Goal: Transaction & Acquisition: Subscribe to service/newsletter

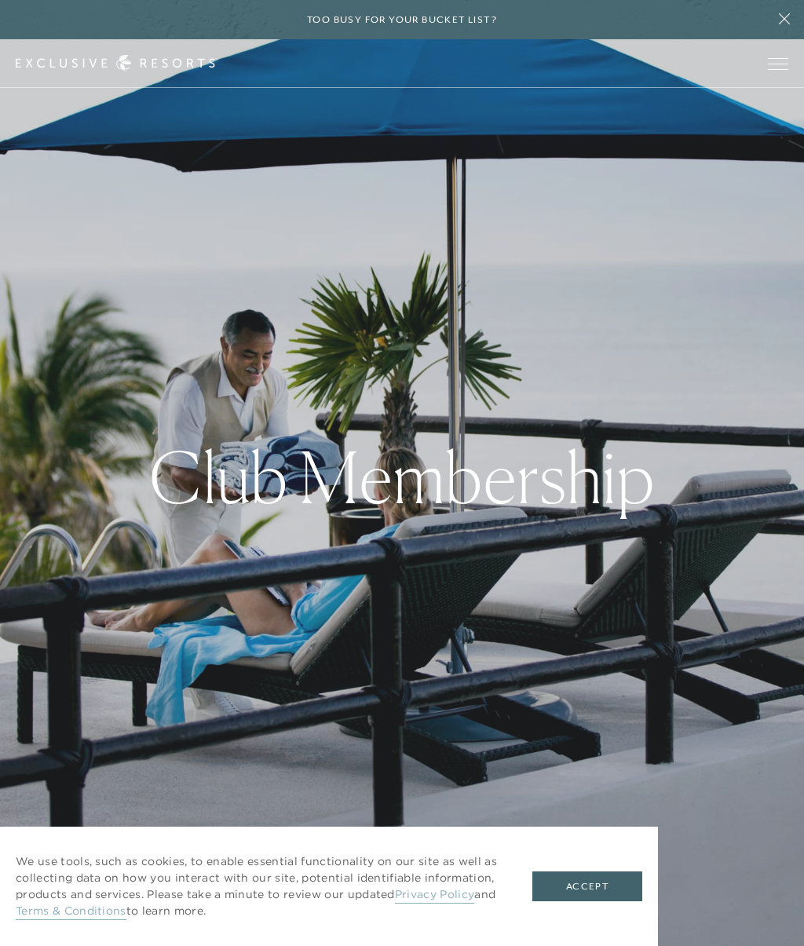
click at [607, 885] on button "Accept" at bounding box center [587, 886] width 110 height 30
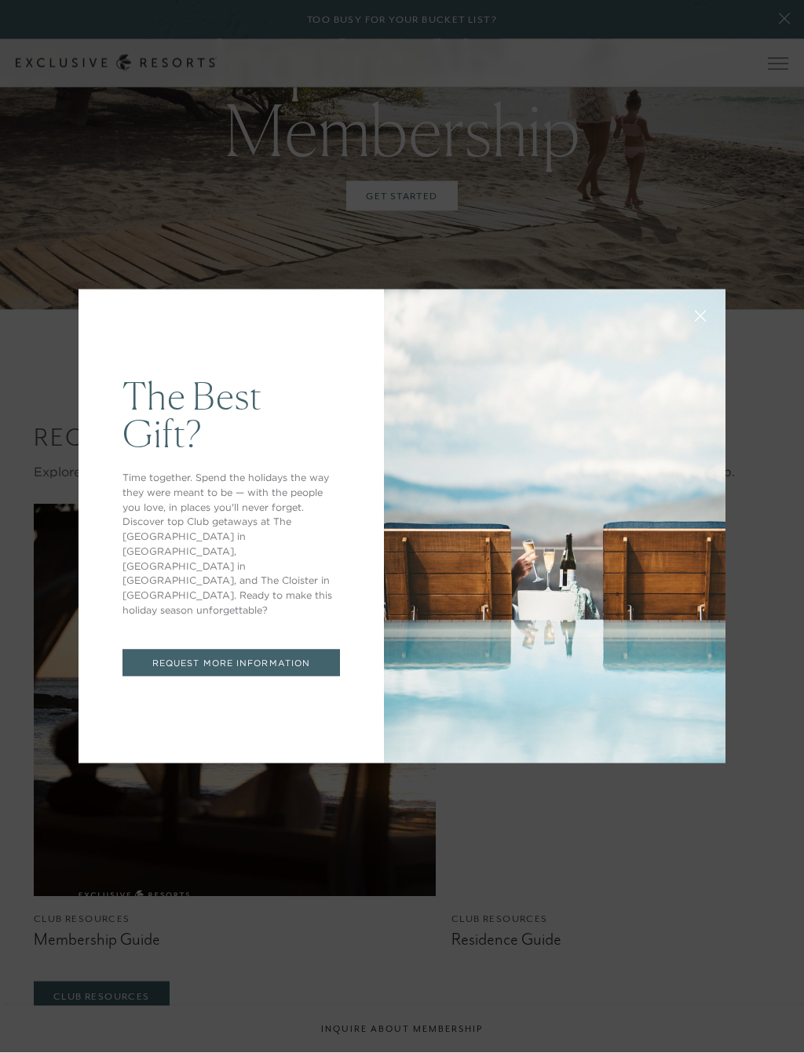
scroll to position [5046, 0]
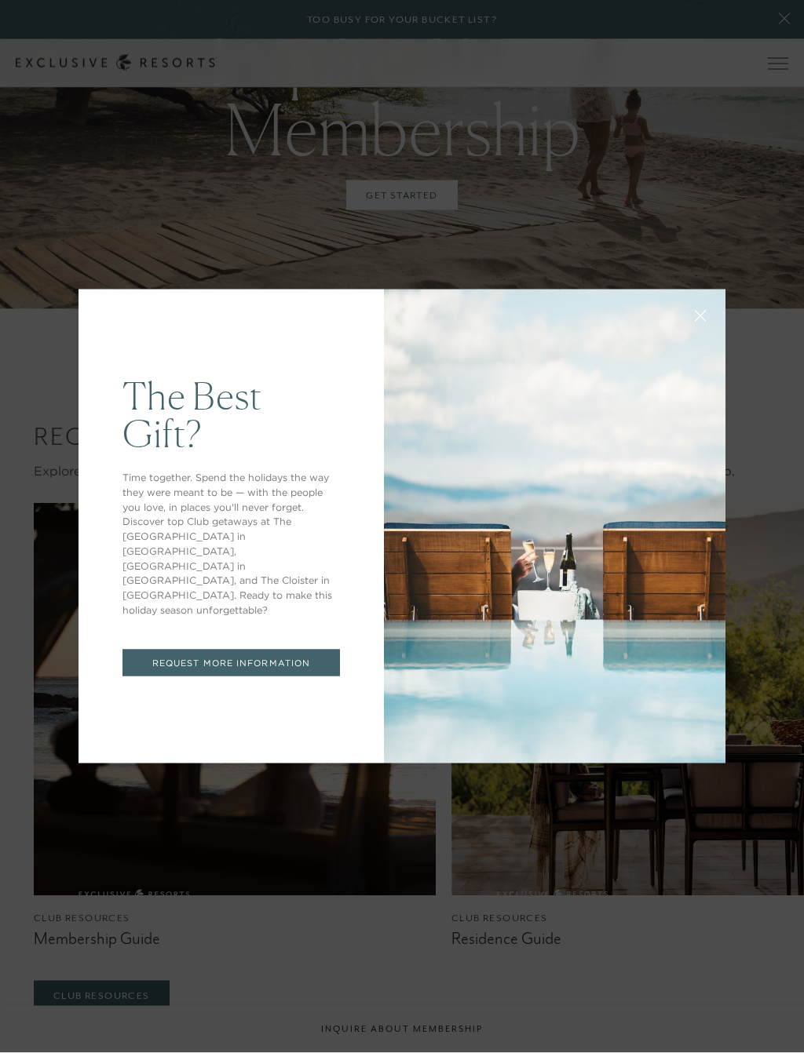
click at [703, 309] on button at bounding box center [700, 315] width 38 height 38
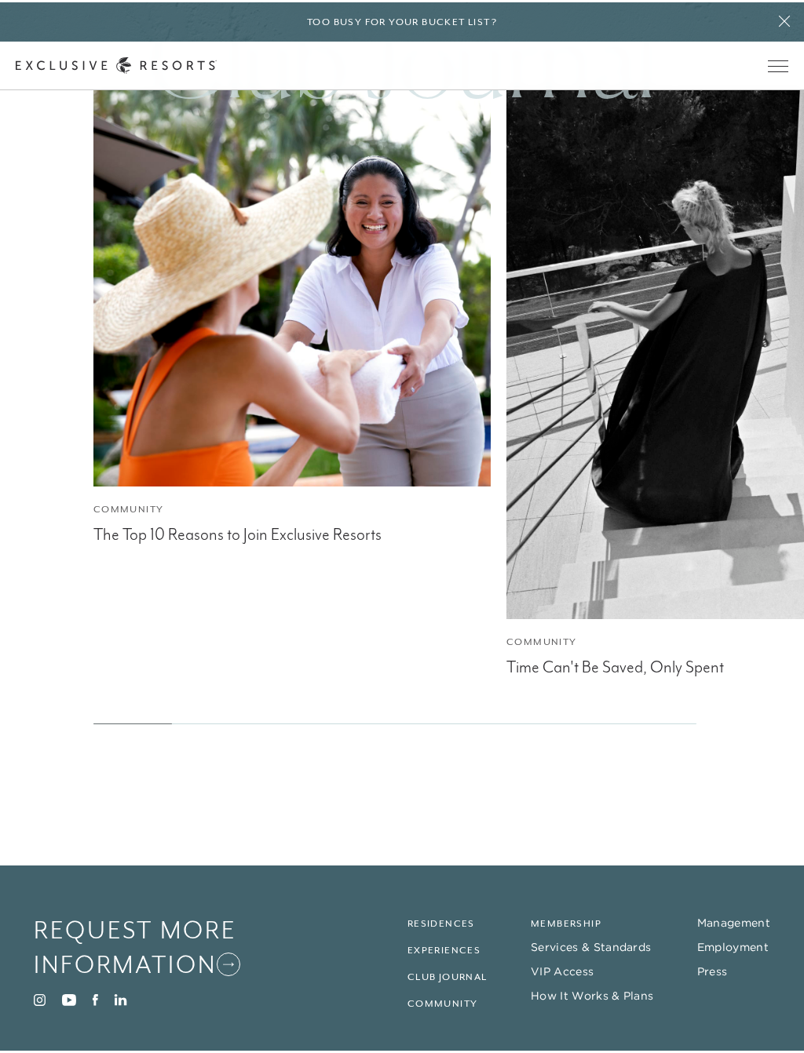
scroll to position [6177, 0]
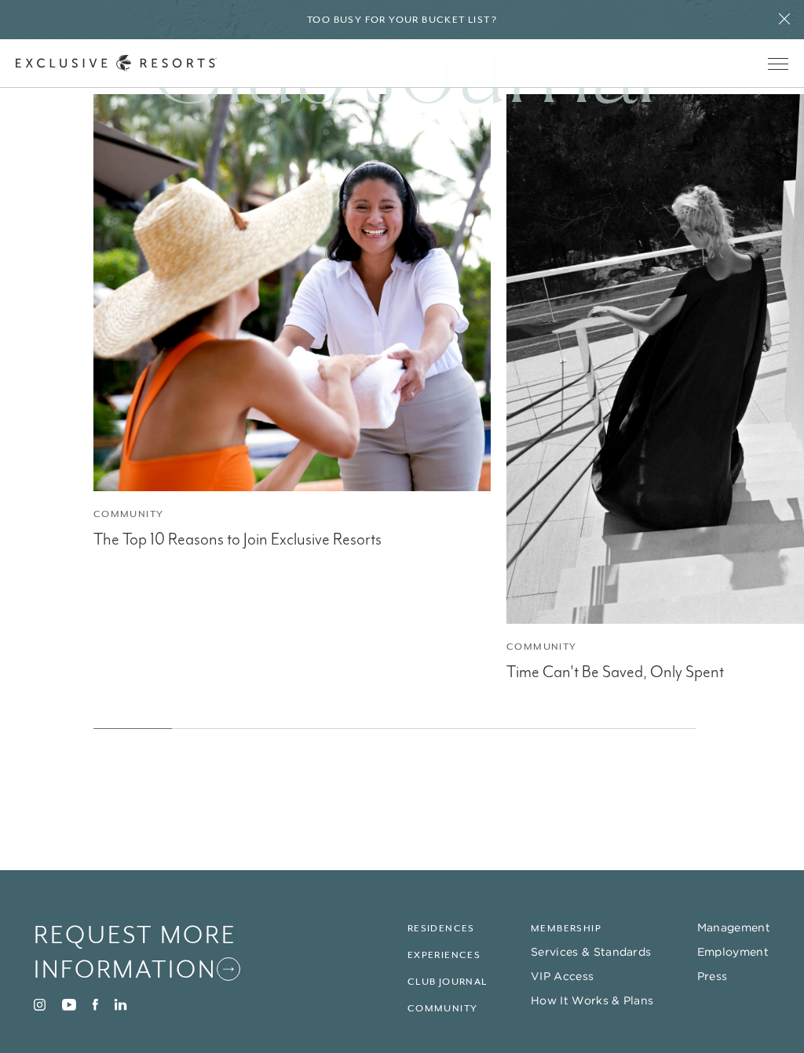
click at [587, 923] on link "Membership" at bounding box center [566, 928] width 71 height 11
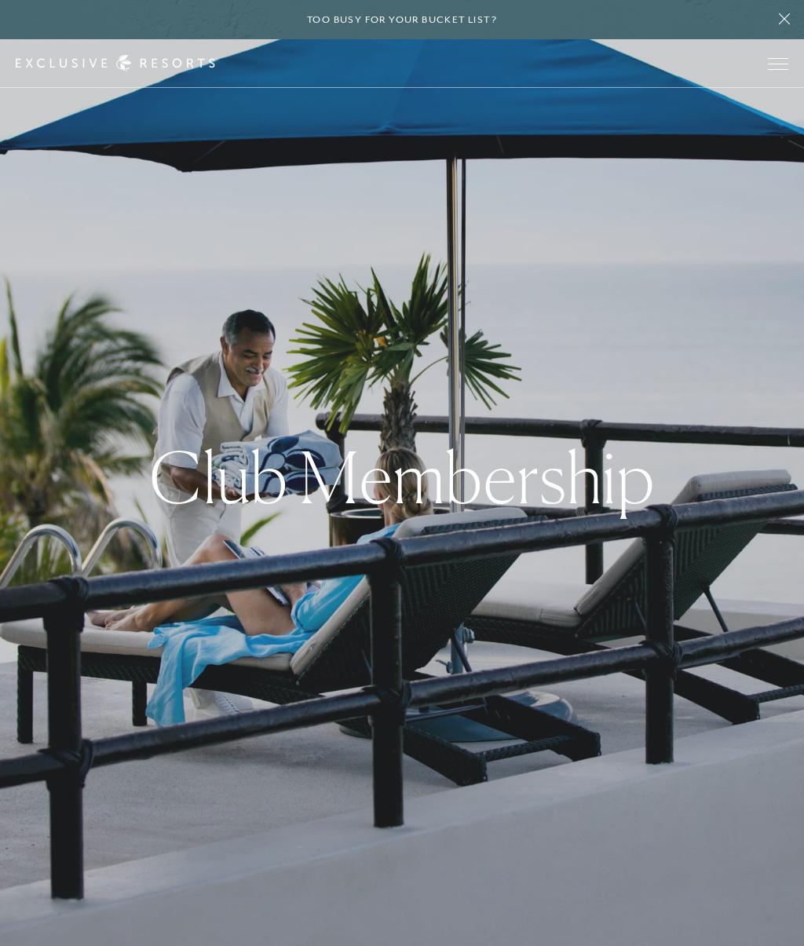
click at [777, 62] on span "Open navigation" at bounding box center [778, 63] width 20 height 11
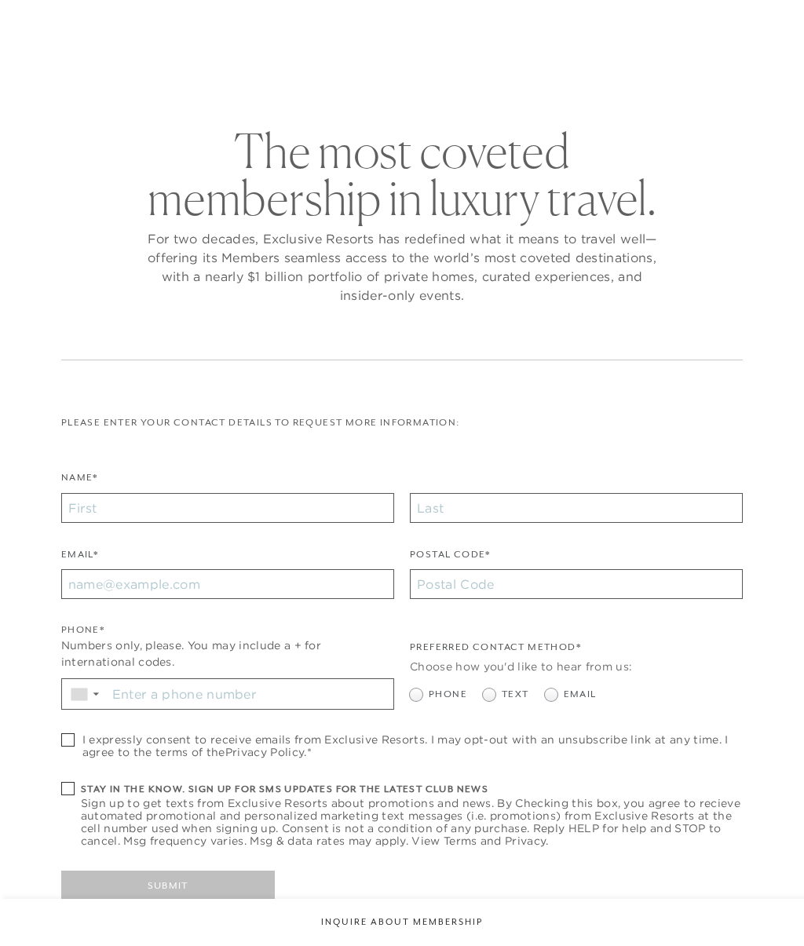
checkbox input "false"
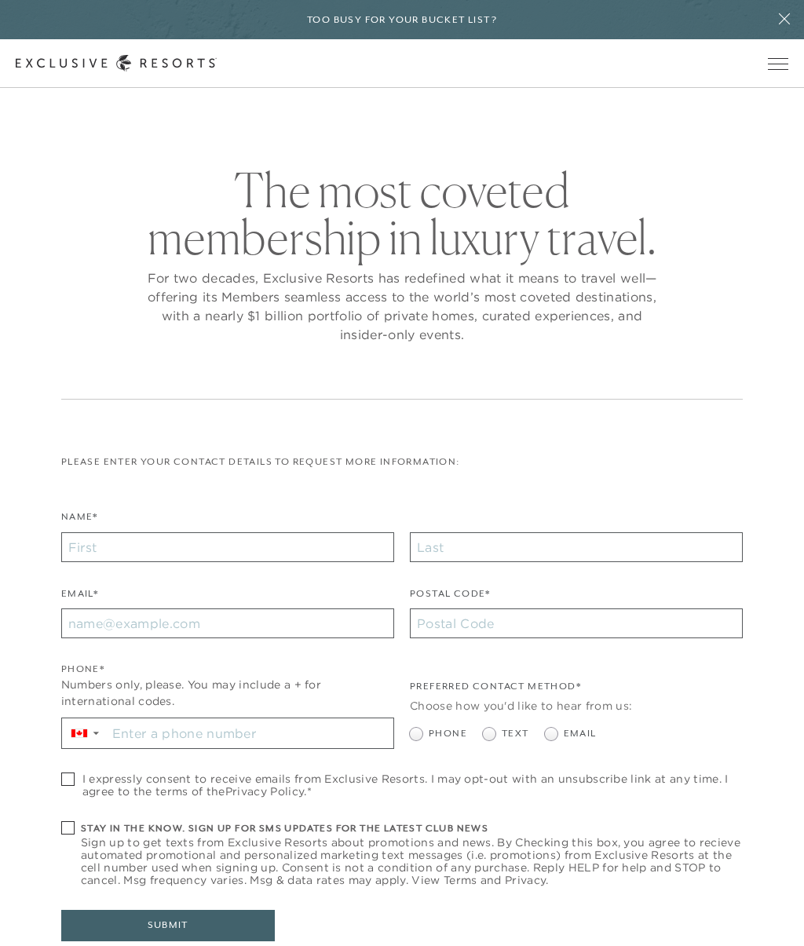
click at [732, 674] on div "Preferred Contact Method* Choose how you'd like to hear from us: Phone Text Ema…" at bounding box center [576, 713] width 333 height 101
